Goal: Complete application form

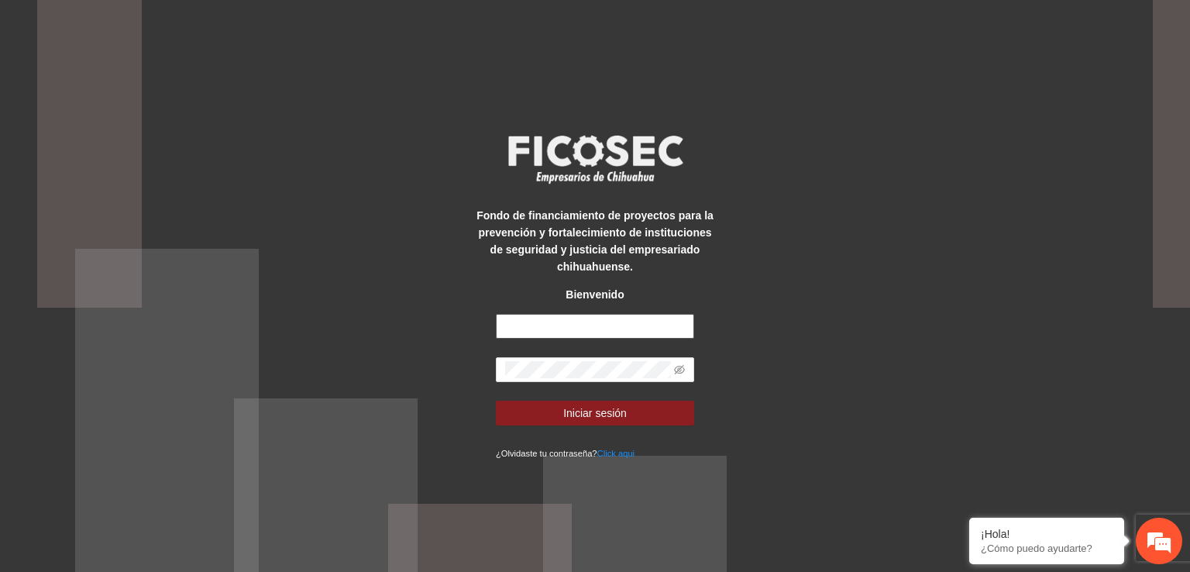
type input "**********"
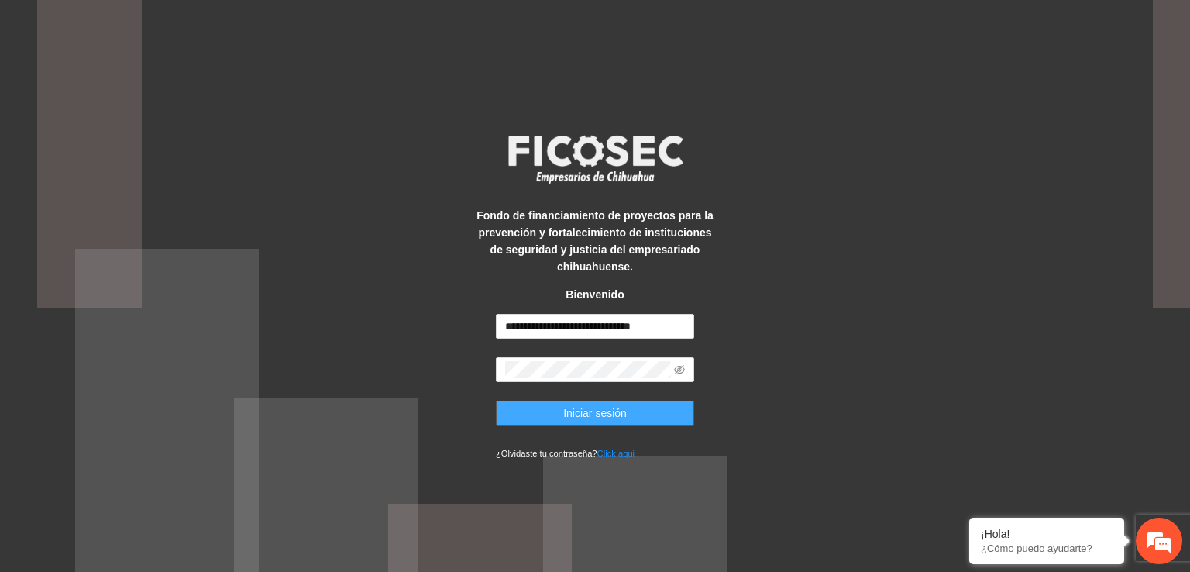
click at [622, 416] on span "Iniciar sesión" at bounding box center [595, 412] width 64 height 17
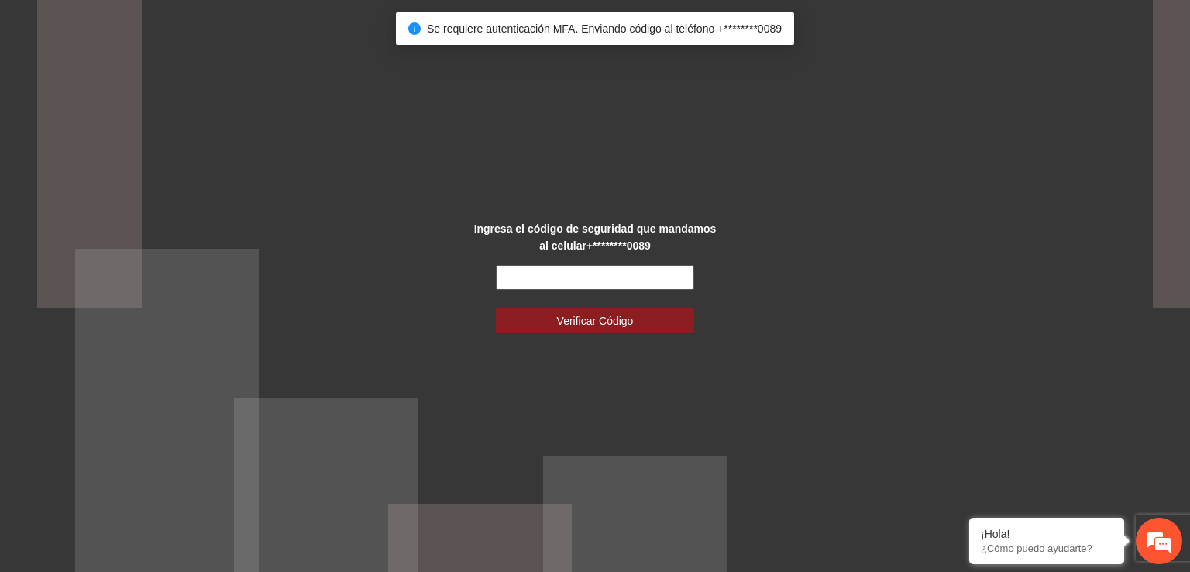
click at [589, 280] on input "text" at bounding box center [595, 277] width 198 height 25
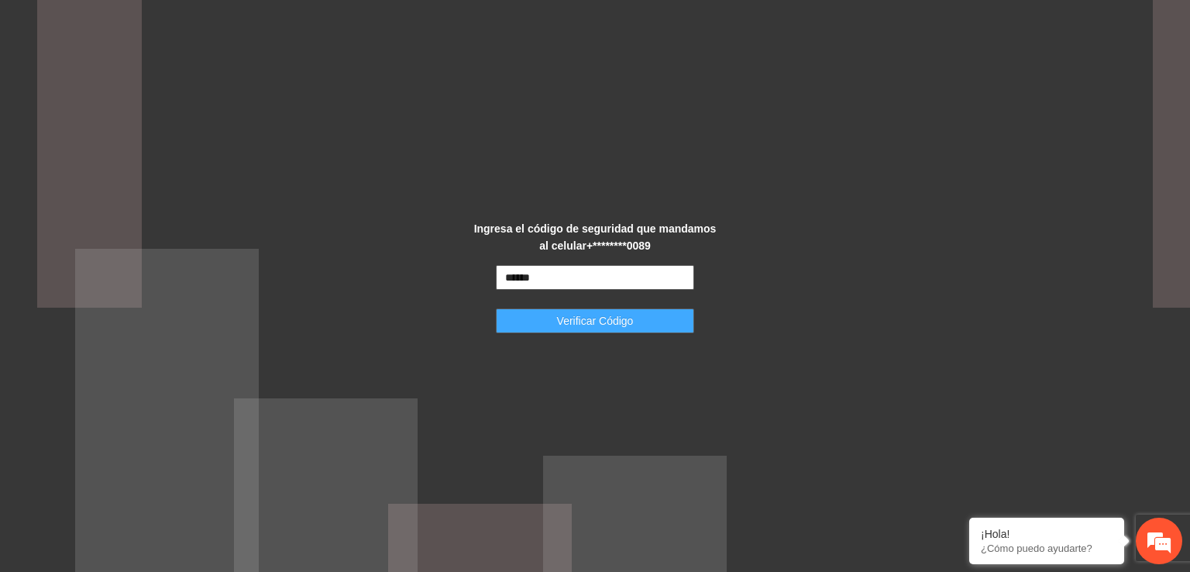
type input "******"
click at [610, 326] on span "Verificar Código" at bounding box center [595, 320] width 77 height 17
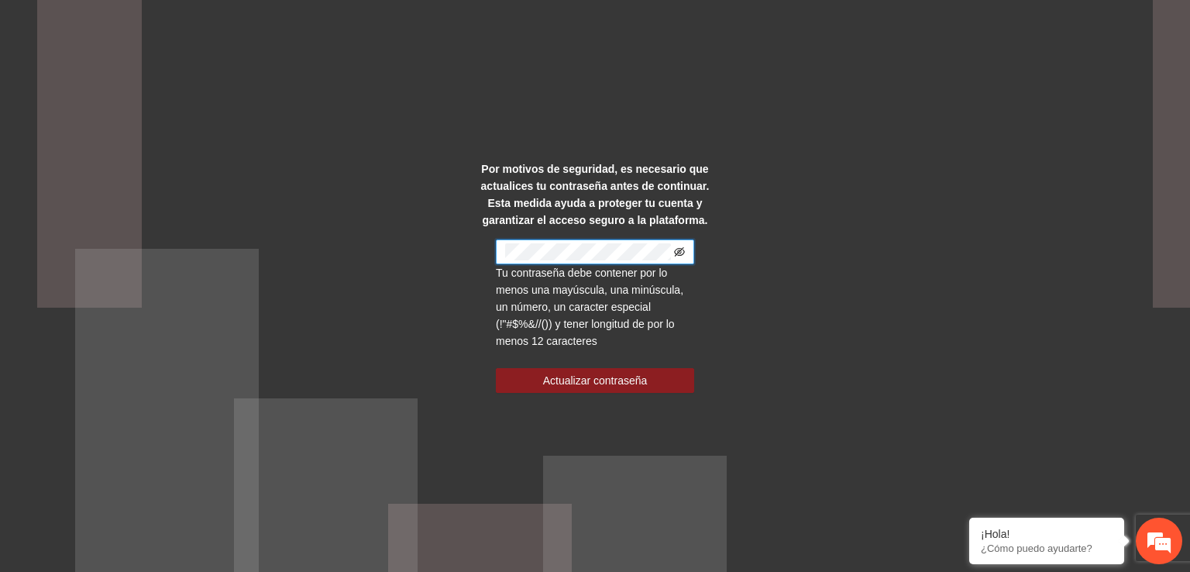
click at [683, 250] on icon "eye-invisible" at bounding box center [679, 251] width 11 height 9
click at [566, 378] on span "Actualizar contraseña" at bounding box center [595, 380] width 105 height 17
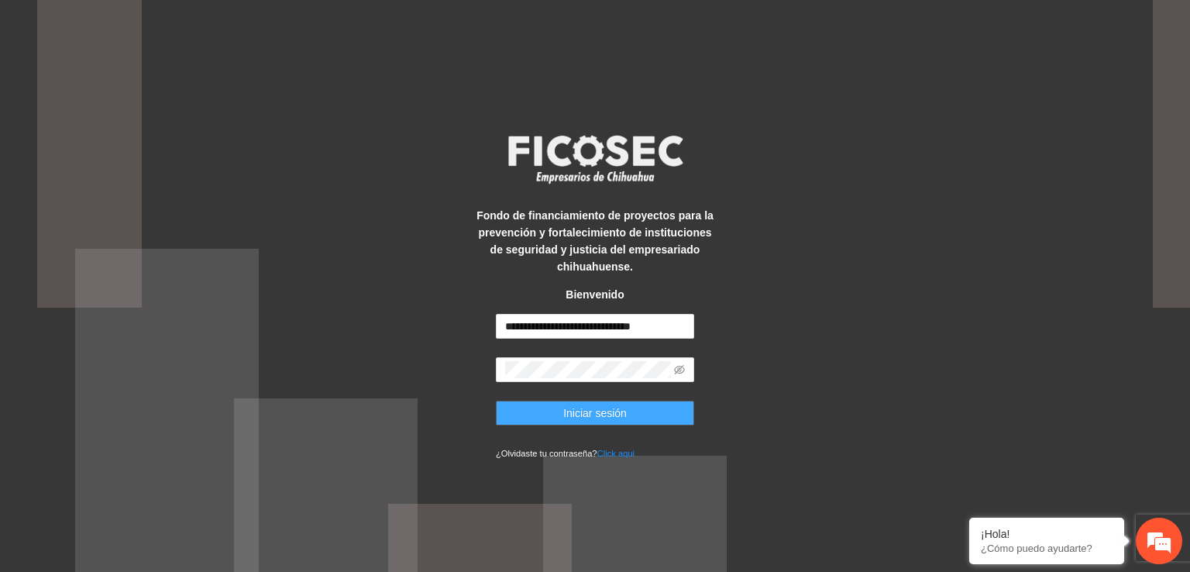
click at [563, 410] on button "Iniciar sesión" at bounding box center [595, 413] width 198 height 25
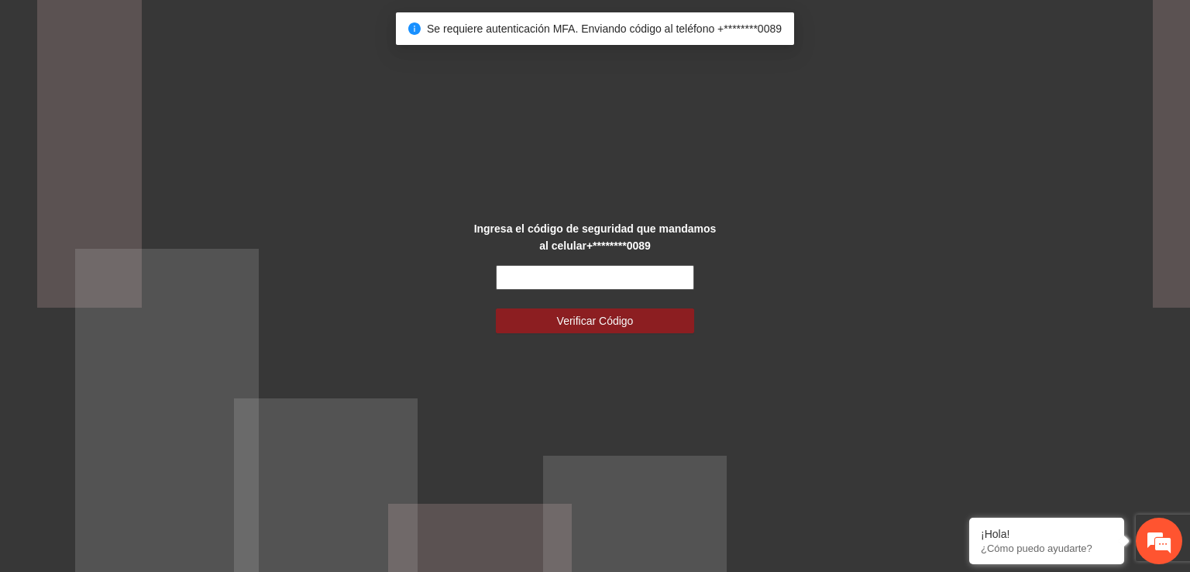
click at [534, 280] on input "text" at bounding box center [595, 277] width 198 height 25
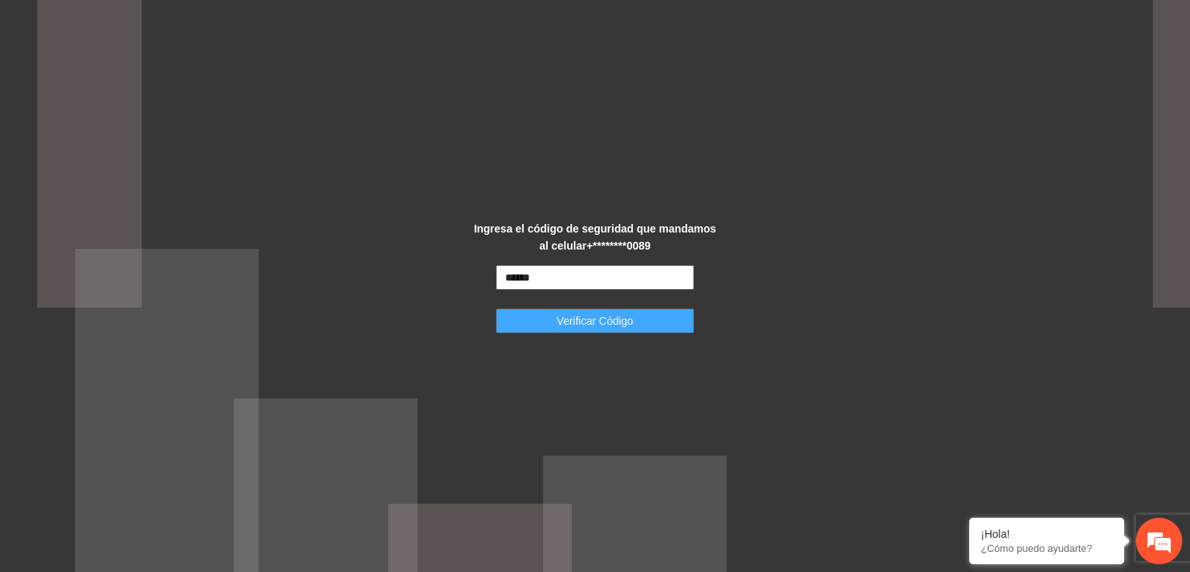
type input "******"
click at [592, 332] on button "Verificar Código" at bounding box center [595, 320] width 198 height 25
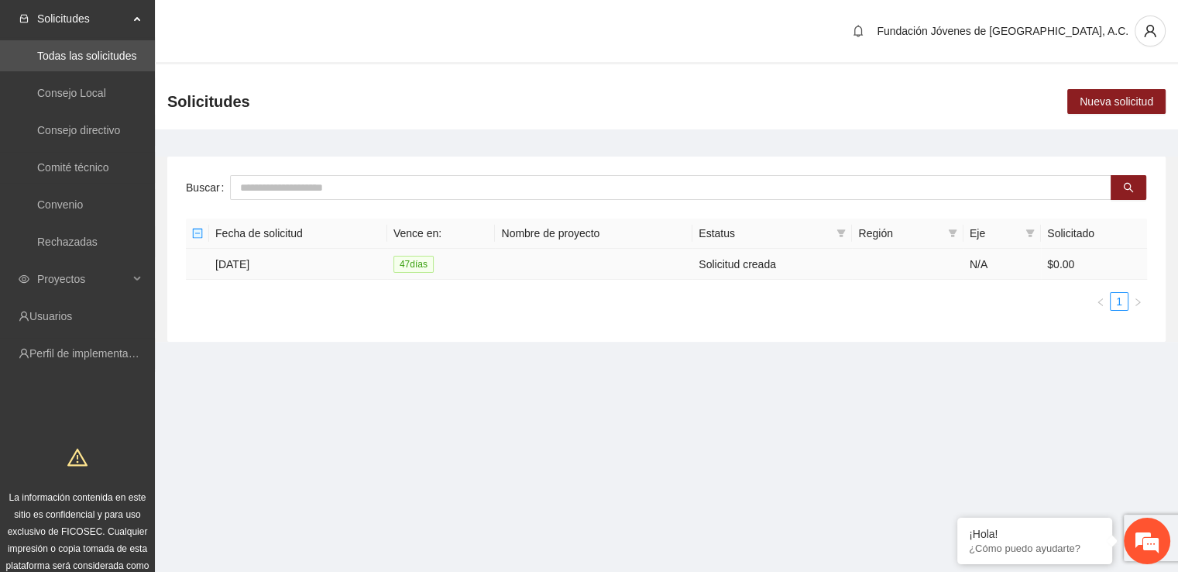
click at [237, 262] on td "[DATE]" at bounding box center [298, 264] width 178 height 31
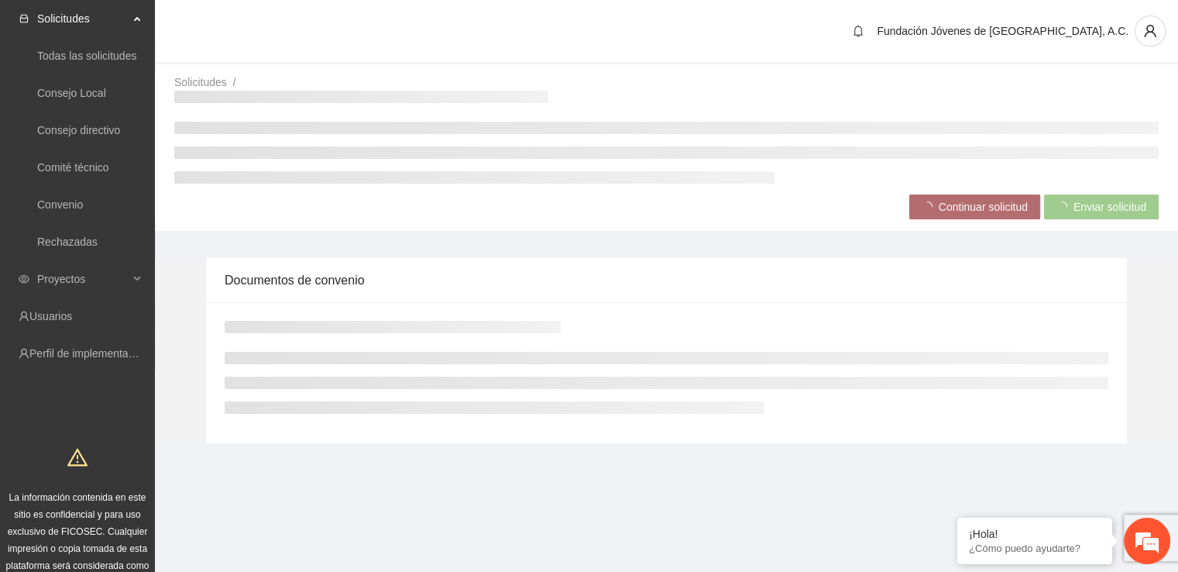
click at [237, 262] on div "Documentos de convenio" at bounding box center [667, 280] width 884 height 44
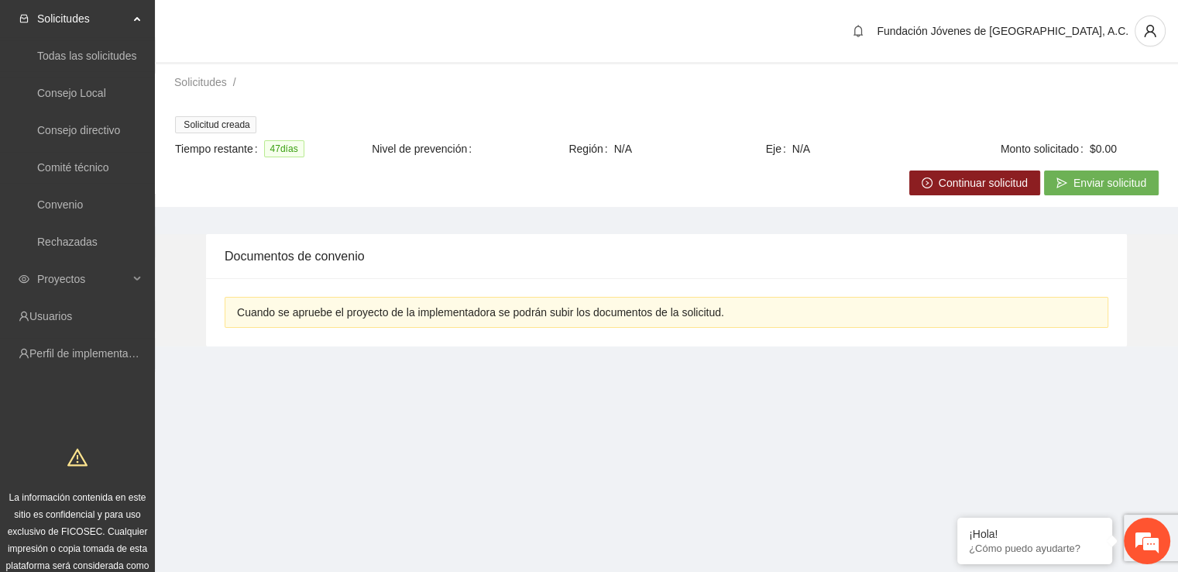
click at [951, 181] on span "Continuar solicitud" at bounding box center [983, 182] width 89 height 17
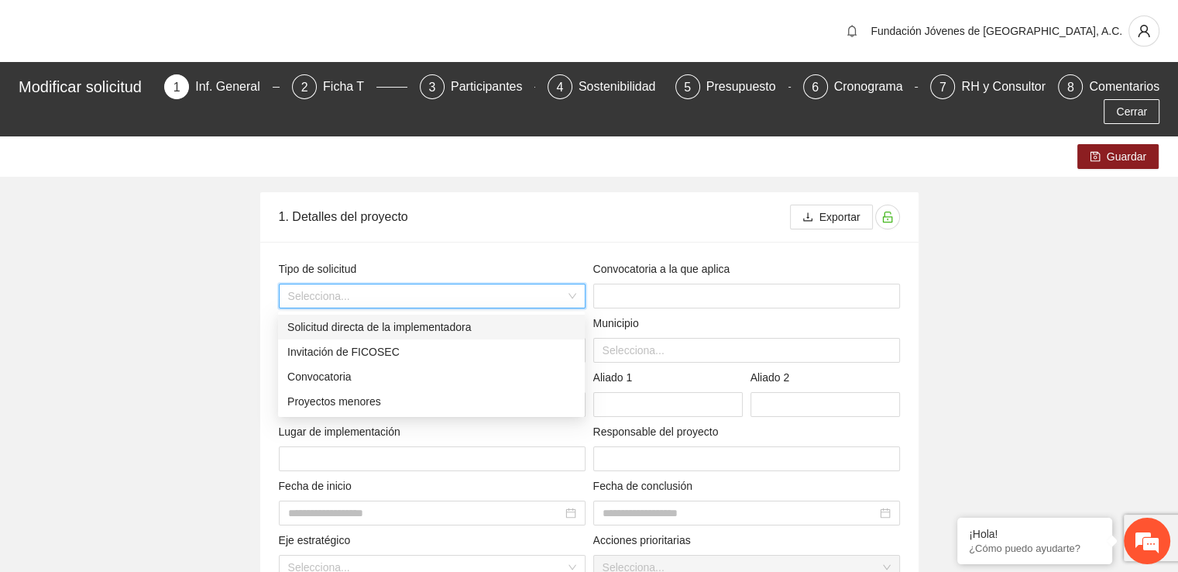
click at [462, 297] on input "search" at bounding box center [426, 295] width 277 height 23
click at [342, 382] on div "Convocatoria" at bounding box center [431, 376] width 288 height 17
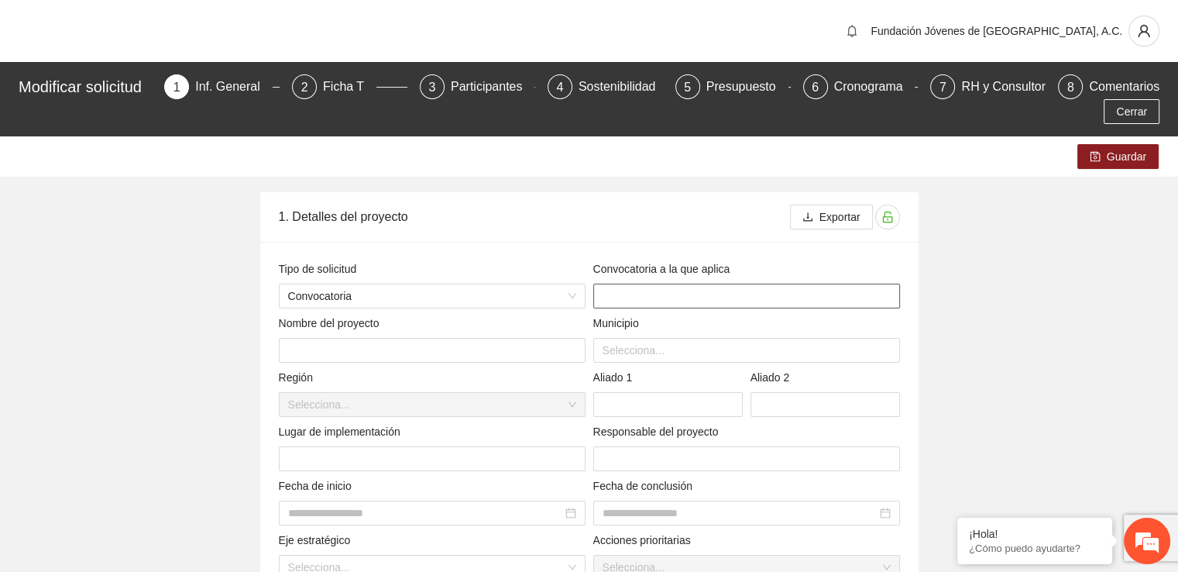
click at [649, 298] on input "text" at bounding box center [746, 296] width 307 height 25
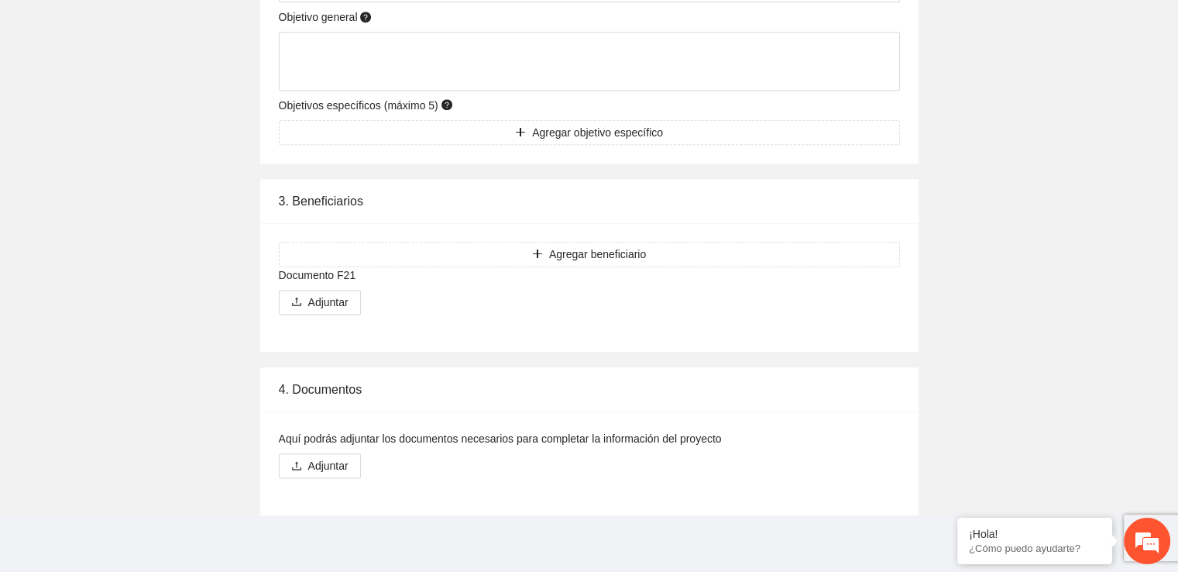
scroll to position [1116, 0]
